Goal: Information Seeking & Learning: Check status

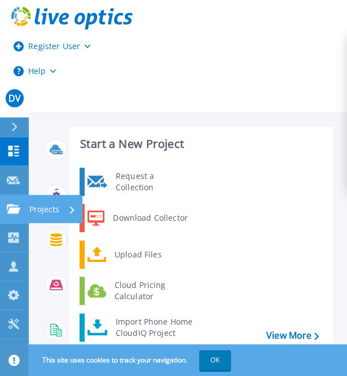
click at [8, 210] on icon at bounding box center [14, 209] width 14 height 10
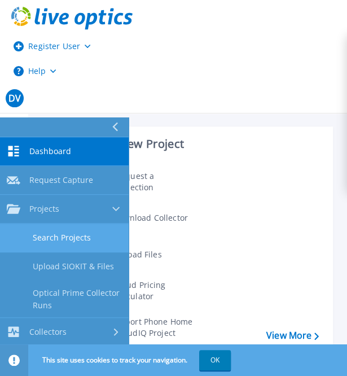
click at [72, 233] on link "Search Projects" at bounding box center [64, 238] width 129 height 29
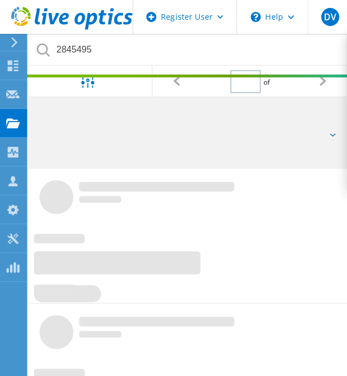
type input "1"
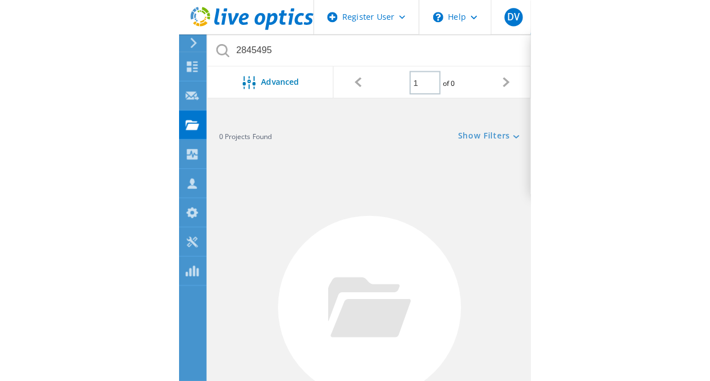
scroll to position [2, 0]
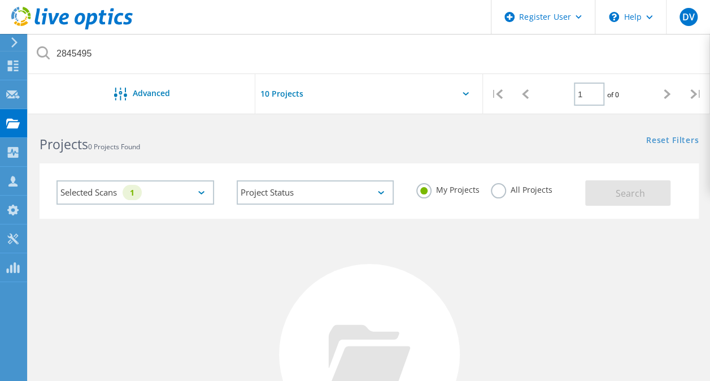
click at [347, 194] on label "All Projects" at bounding box center [522, 188] width 62 height 11
click at [0, 0] on input "All Projects" at bounding box center [0, 0] width 0 height 0
click at [347, 192] on button "Search" at bounding box center [627, 192] width 85 height 25
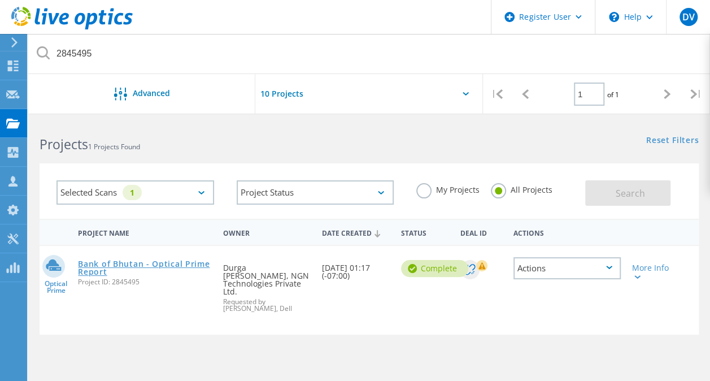
click at [170, 266] on link "Bank of Bhutan - Optical Prime Report" at bounding box center [145, 268] width 134 height 16
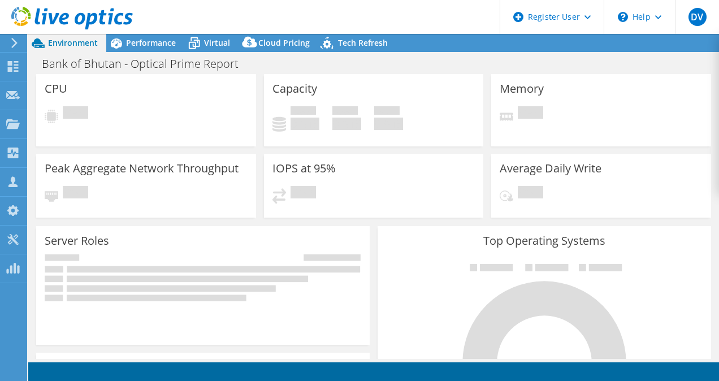
select select "USD"
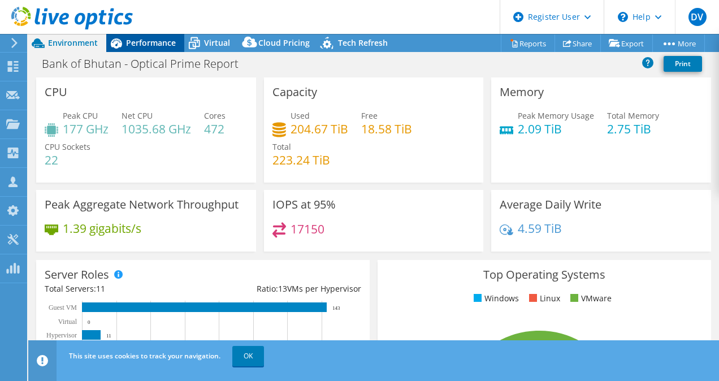
click at [145, 41] on span "Performance" at bounding box center [151, 42] width 50 height 11
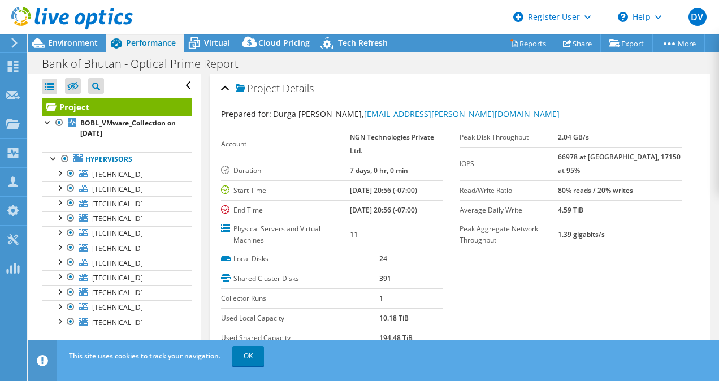
click at [589, 155] on b "66978 at [GEOGRAPHIC_DATA], 17150 at 95%" at bounding box center [619, 163] width 123 height 23
click at [632, 249] on section "Prepared for: Durga [PERSON_NAME], [EMAIL_ADDRESS][PERSON_NAME][DOMAIN_NAME] Ac…" at bounding box center [460, 244] width 478 height 272
click at [514, 163] on td "IOPS" at bounding box center [508, 163] width 98 height 33
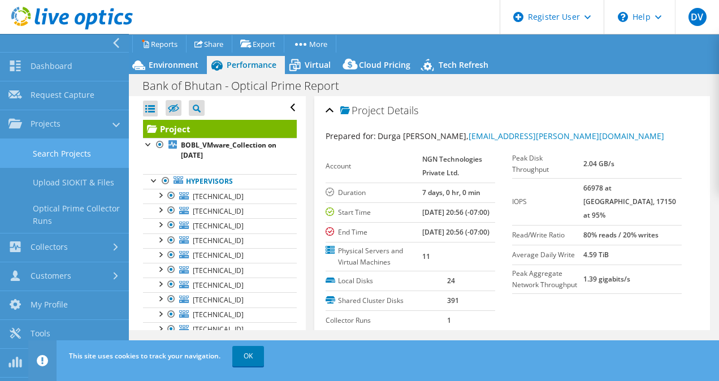
click at [49, 153] on link "Search Projects" at bounding box center [64, 153] width 129 height 29
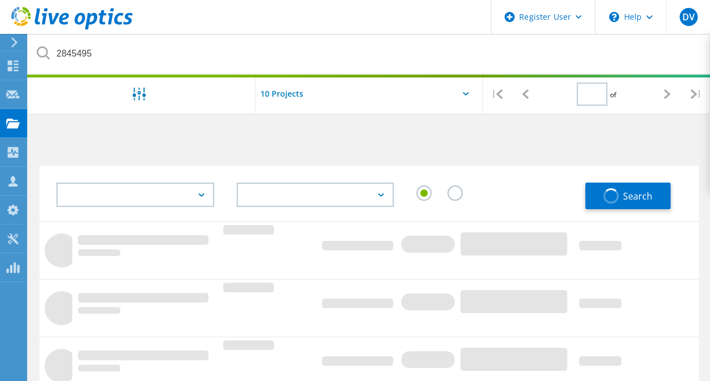
type input "1"
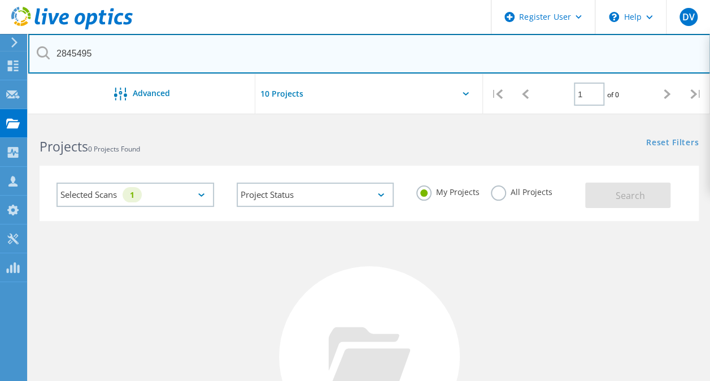
click at [282, 46] on input "2845495" at bounding box center [369, 54] width 682 height 40
paste input "864"
type input "2845864"
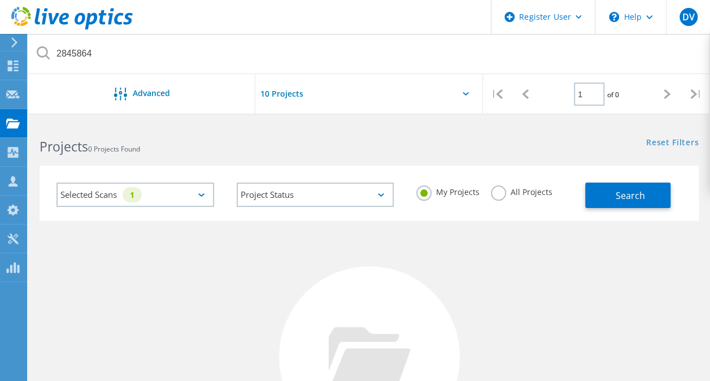
click at [498, 190] on label "All Projects" at bounding box center [522, 190] width 62 height 11
click at [0, 0] on input "All Projects" at bounding box center [0, 0] width 0 height 0
click at [645, 197] on button "Search" at bounding box center [627, 194] width 85 height 25
